Goal: Task Accomplishment & Management: Complete application form

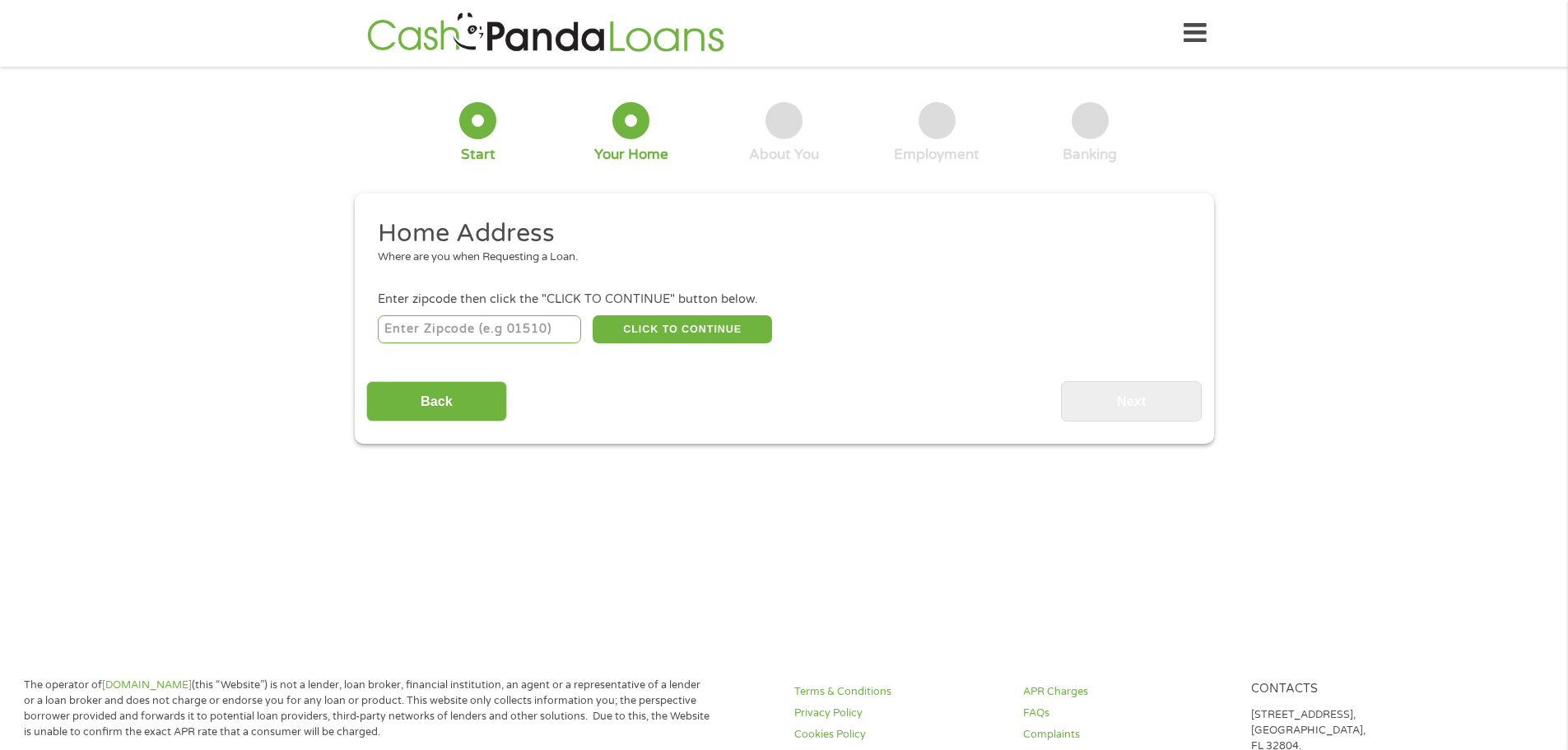
click at [474, 333] on input "number" at bounding box center [480, 328] width 203 height 28
type input "85326"
click at [675, 329] on button "CLICK TO CONTINUE" at bounding box center [683, 328] width 180 height 28
type input "85326"
type input "Buckeye"
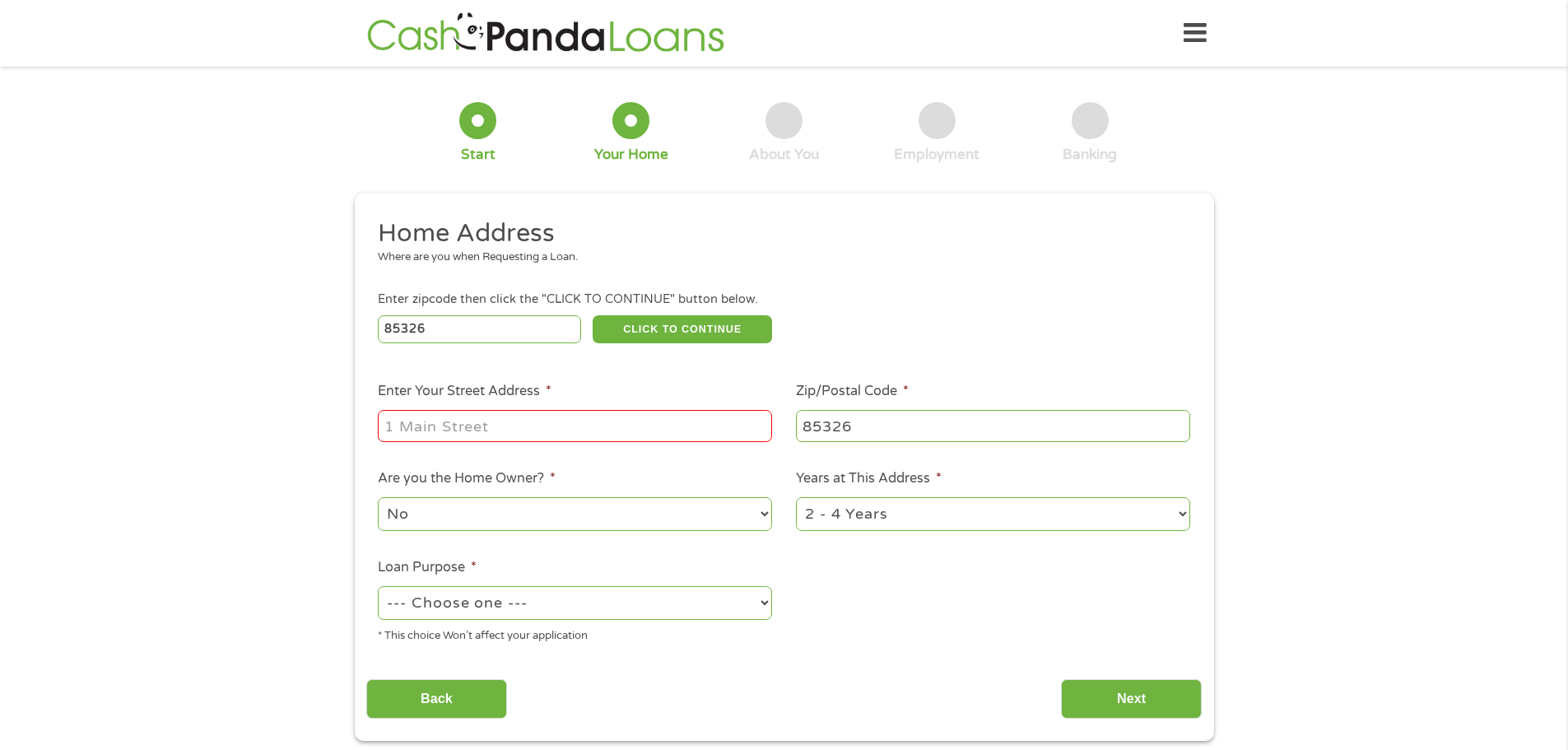
click at [478, 432] on input "Enter Your Street Address *" at bounding box center [575, 425] width 394 height 31
click at [541, 423] on input "[STREET_ADDRESS][PERSON_NAME][US_STATE]" at bounding box center [575, 425] width 394 height 31
drag, startPoint x: 562, startPoint y: 423, endPoint x: 1116, endPoint y: 440, distance: 554.3
click at [1124, 433] on ul "Home Address Where are you when Requesting a Loan. Enter zipcode then click the…" at bounding box center [784, 437] width 836 height 440
type input "[STREET_ADDRESS][PERSON_NAME]"
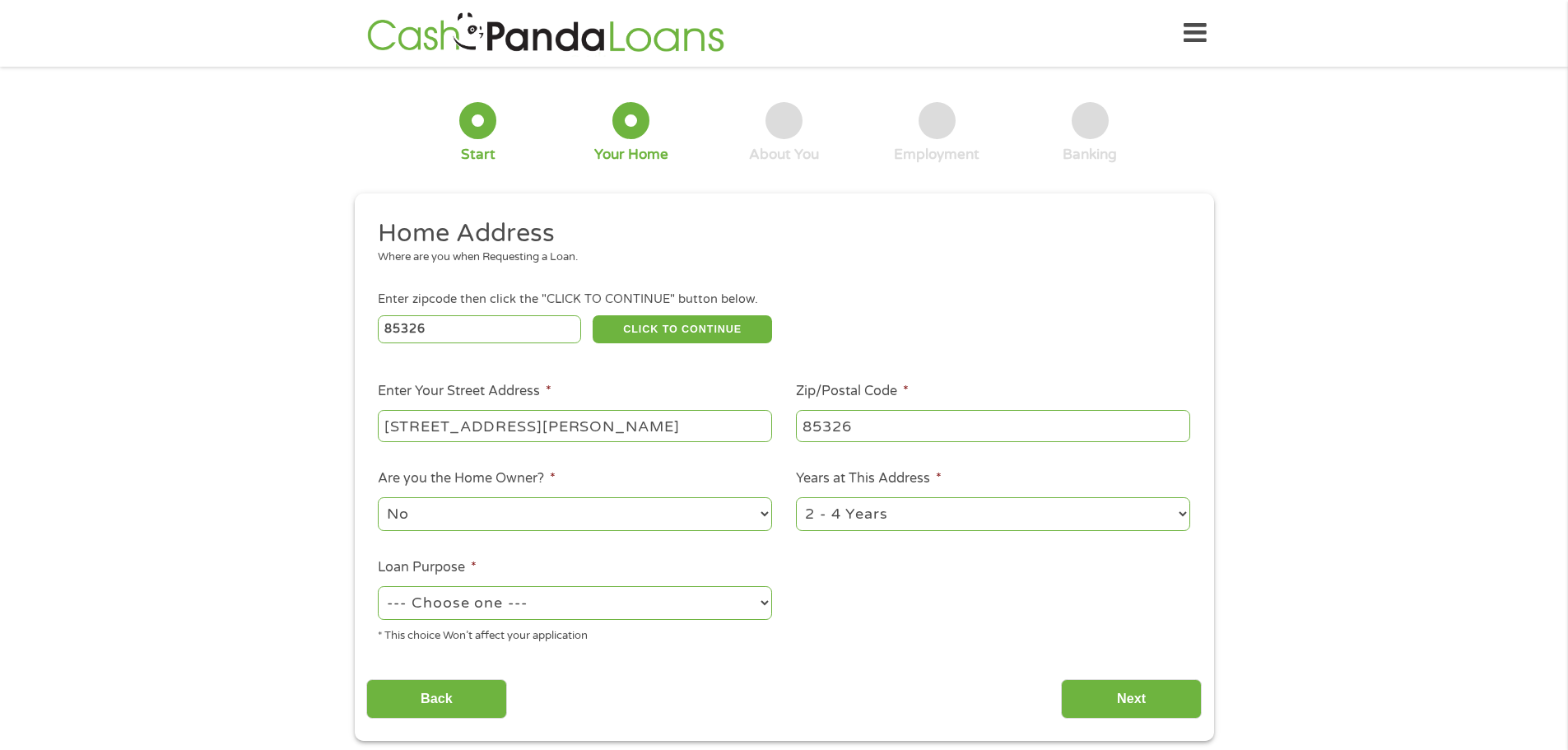
click at [186, 487] on div "1 Start 2 Your Home 3 About You 4 Employment 5 Banking 6 This field is hidden w…" at bounding box center [784, 409] width 1568 height 663
click at [664, 608] on select "--- Choose one --- Pay Bills Debt Consolidation Home Improvement Major Purchase…" at bounding box center [575, 603] width 394 height 34
click at [378, 586] on select "--- Choose one --- Pay Bills Debt Consolidation Home Improvement Major Purchase…" at bounding box center [575, 603] width 394 height 34
click at [602, 607] on select "--- Choose one --- Pay Bills Debt Consolidation Home Improvement Major Purchase…" at bounding box center [575, 603] width 394 height 34
select select "other"
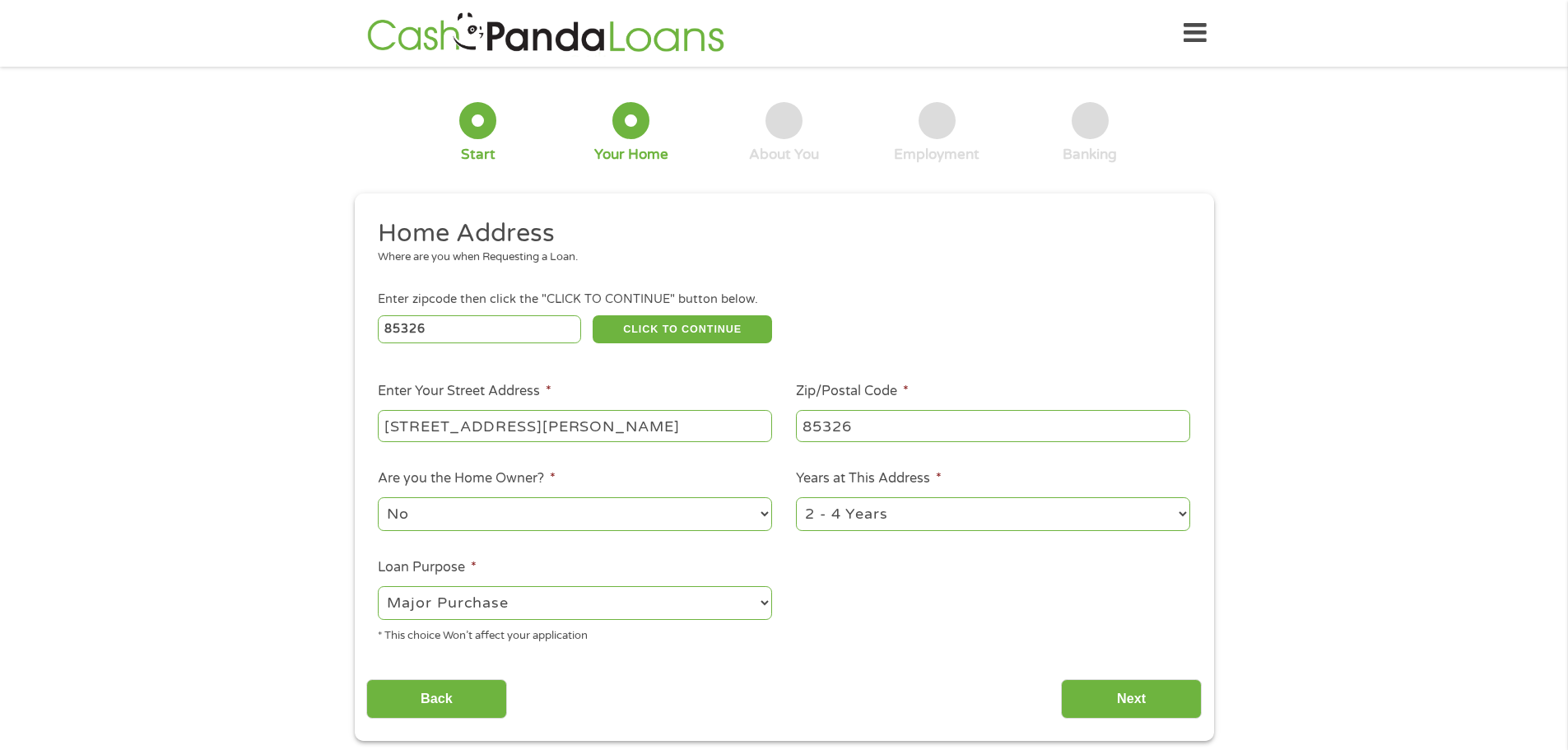
click at [378, 586] on select "--- Choose one --- Pay Bills Debt Consolidation Home Improvement Major Purchase…" at bounding box center [575, 603] width 394 height 34
click at [1128, 697] on input "Next" at bounding box center [1131, 698] width 141 height 40
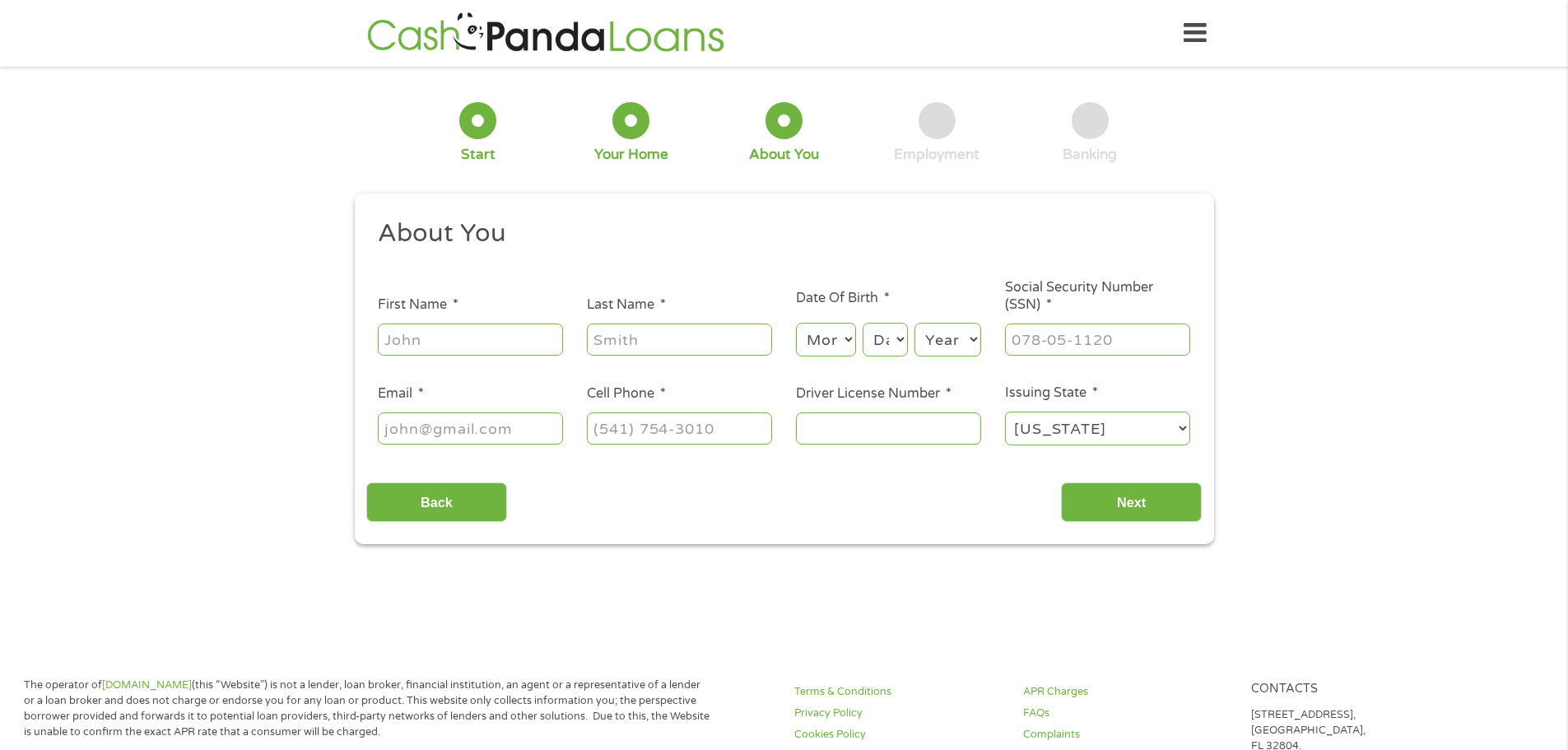
click at [465, 339] on input "First Name *" at bounding box center [471, 339] width 185 height 31
type input "[PERSON_NAME]"
type input "[EMAIL_ADDRESS][DOMAIN_NAME]"
type input "[PHONE_NUMBER]"
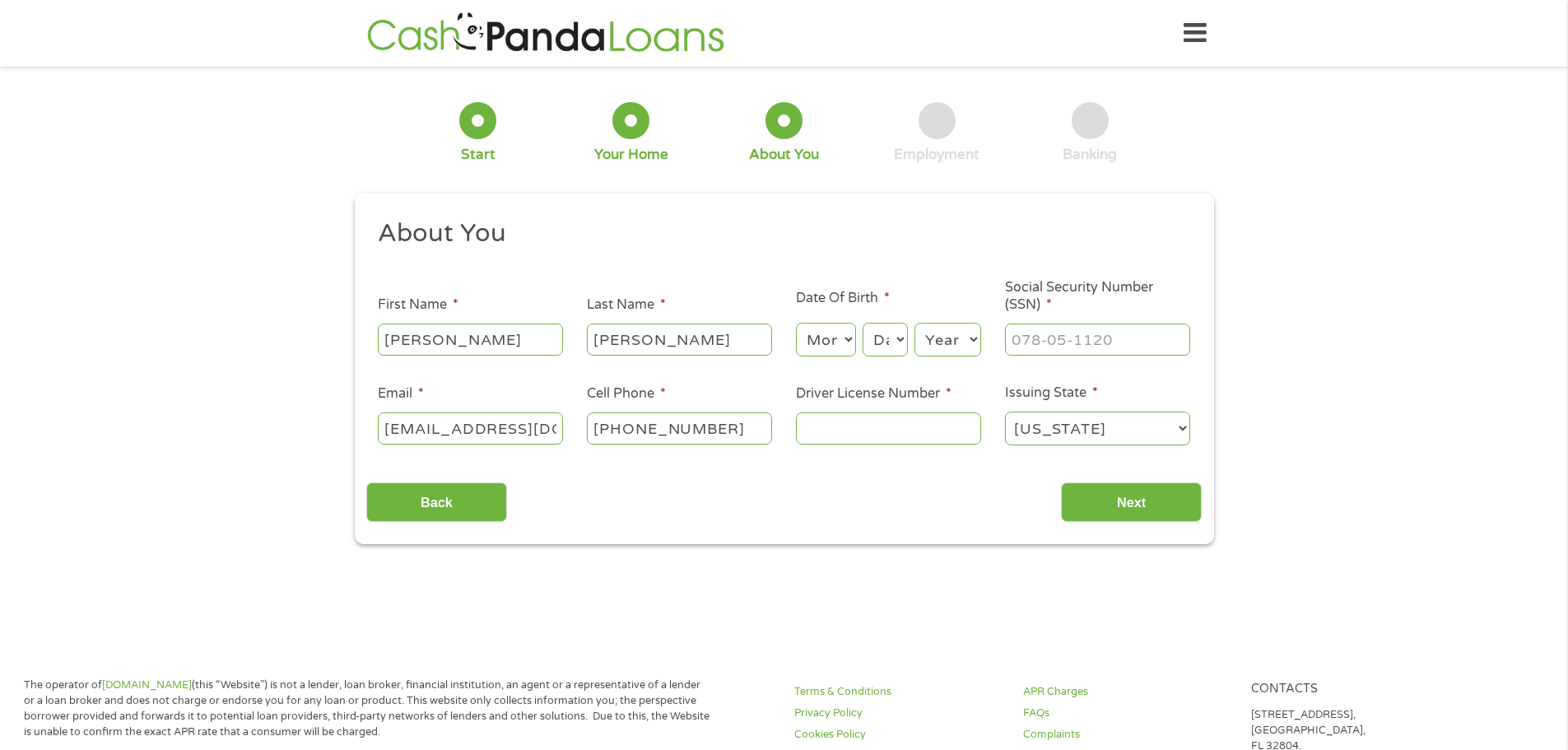
click at [478, 429] on input "[EMAIL_ADDRESS][DOMAIN_NAME]" at bounding box center [471, 427] width 185 height 31
type input "[EMAIL_ADDRESS][DOMAIN_NAME]"
click at [647, 428] on input "[PHONE_NUMBER]" at bounding box center [680, 427] width 185 height 31
type input "[PHONE_NUMBER]"
type input "Y99100040"
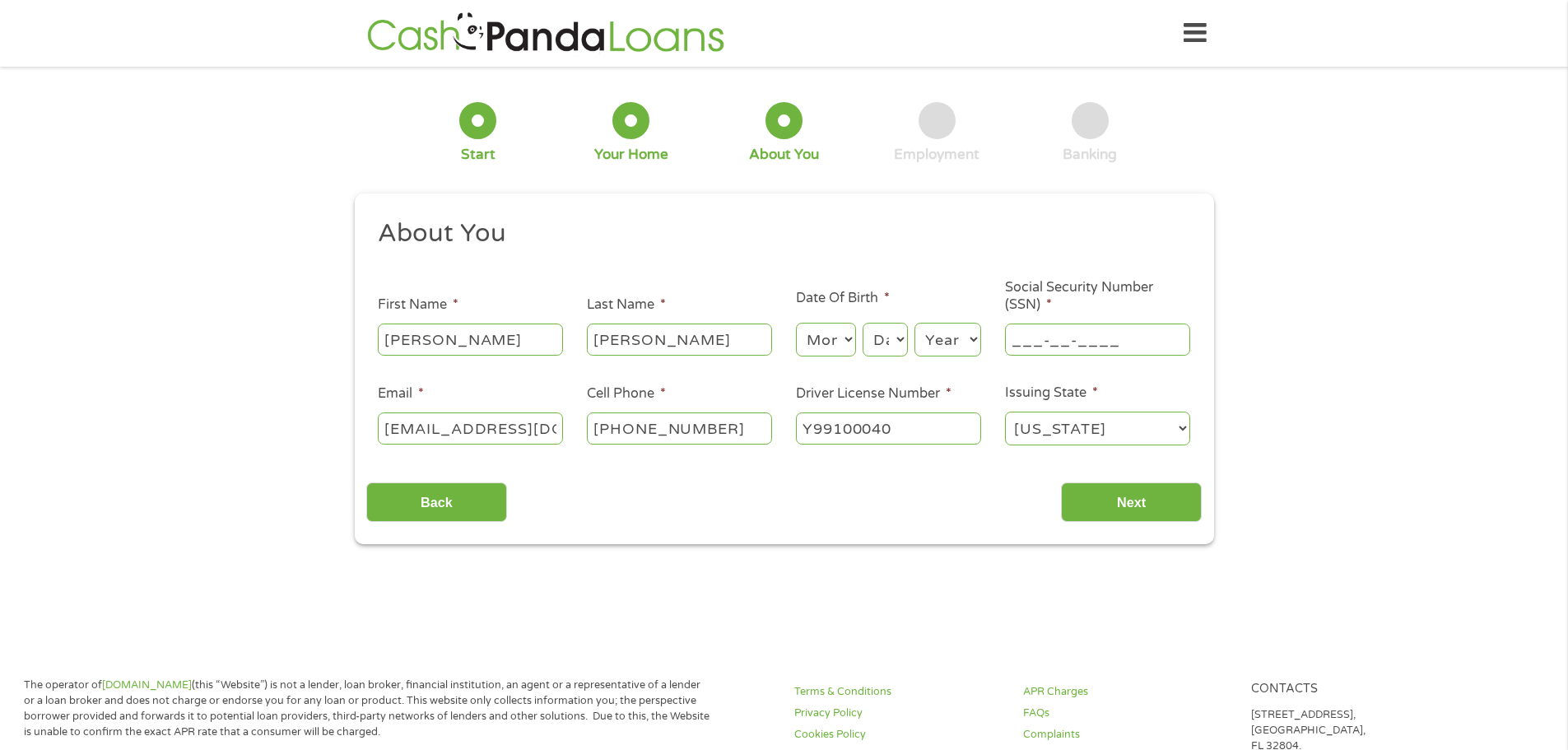
click at [1037, 353] on input "___-__-____" at bounding box center [1097, 339] width 185 height 31
type input "601-56-2320"
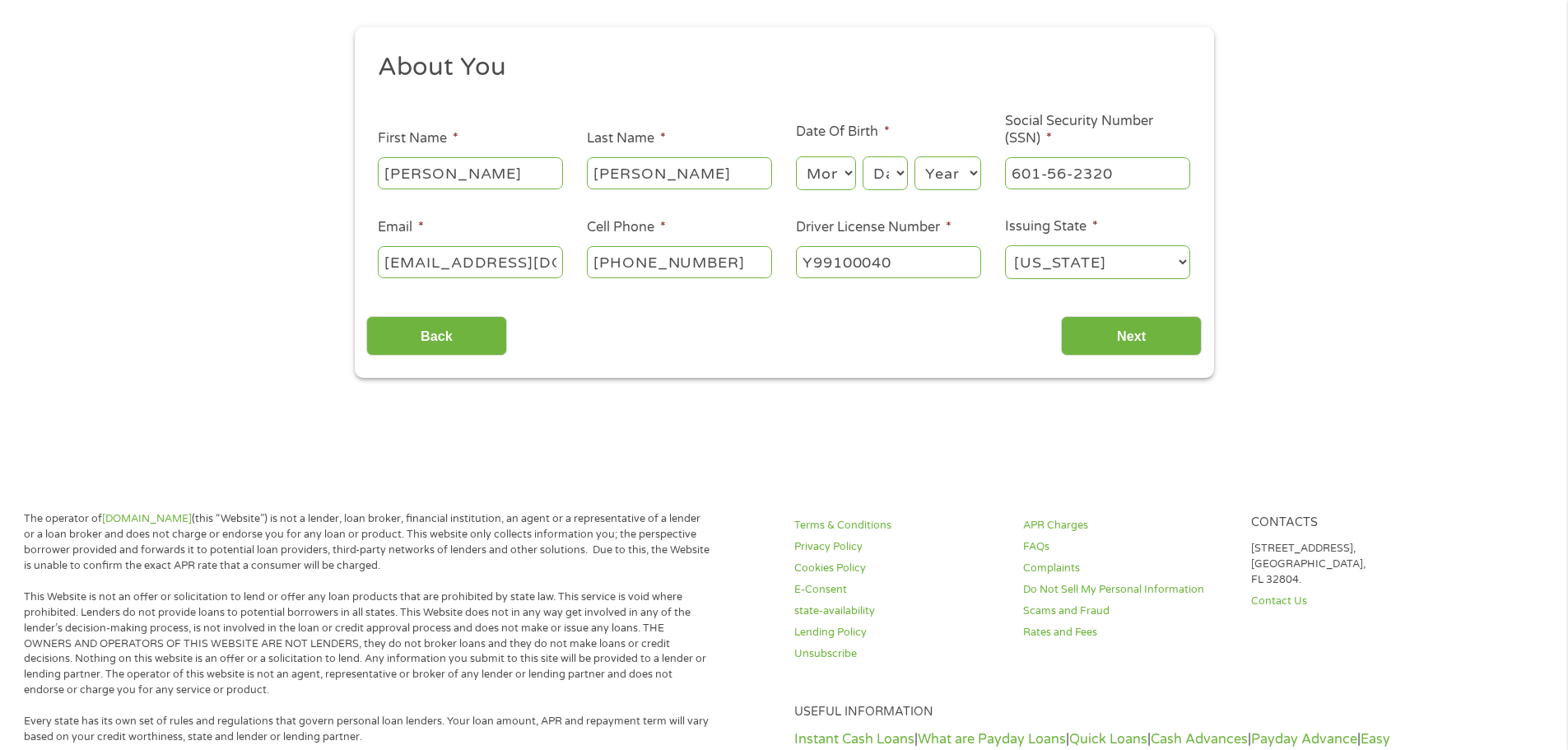
scroll to position [0, 0]
